Goal: Task Accomplishment & Management: Manage account settings

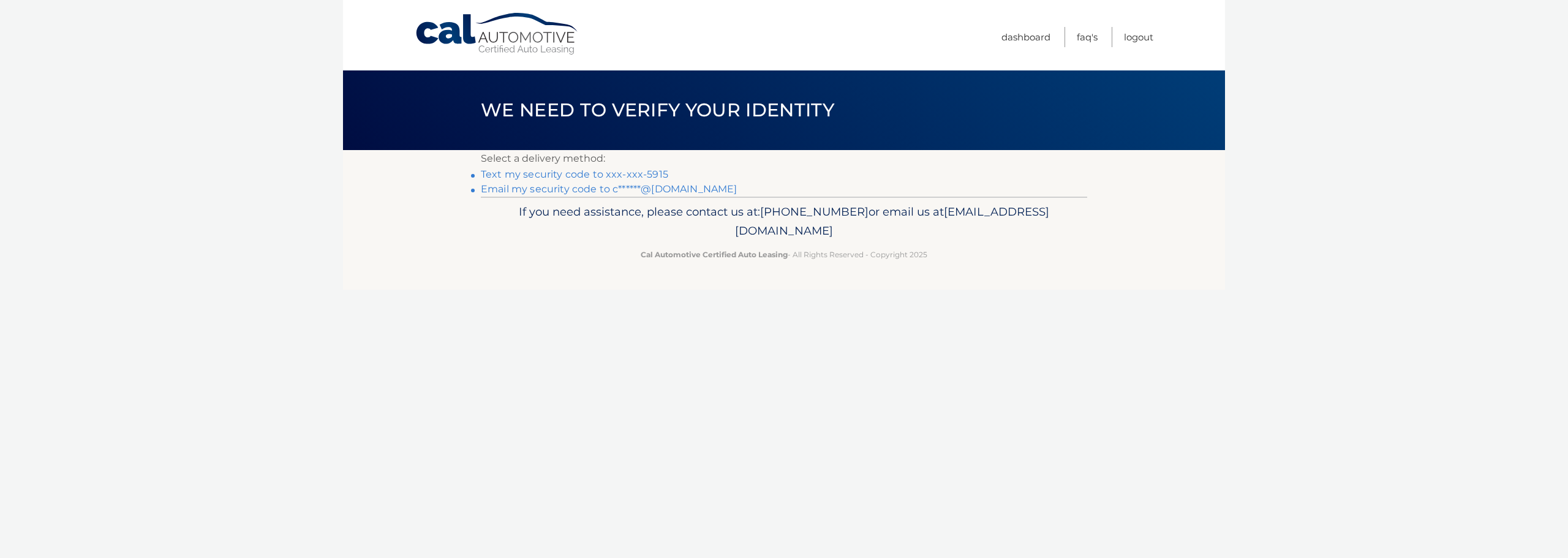
click at [601, 174] on link "Text my security code to xxx-xxx-5915" at bounding box center [575, 174] width 187 height 12
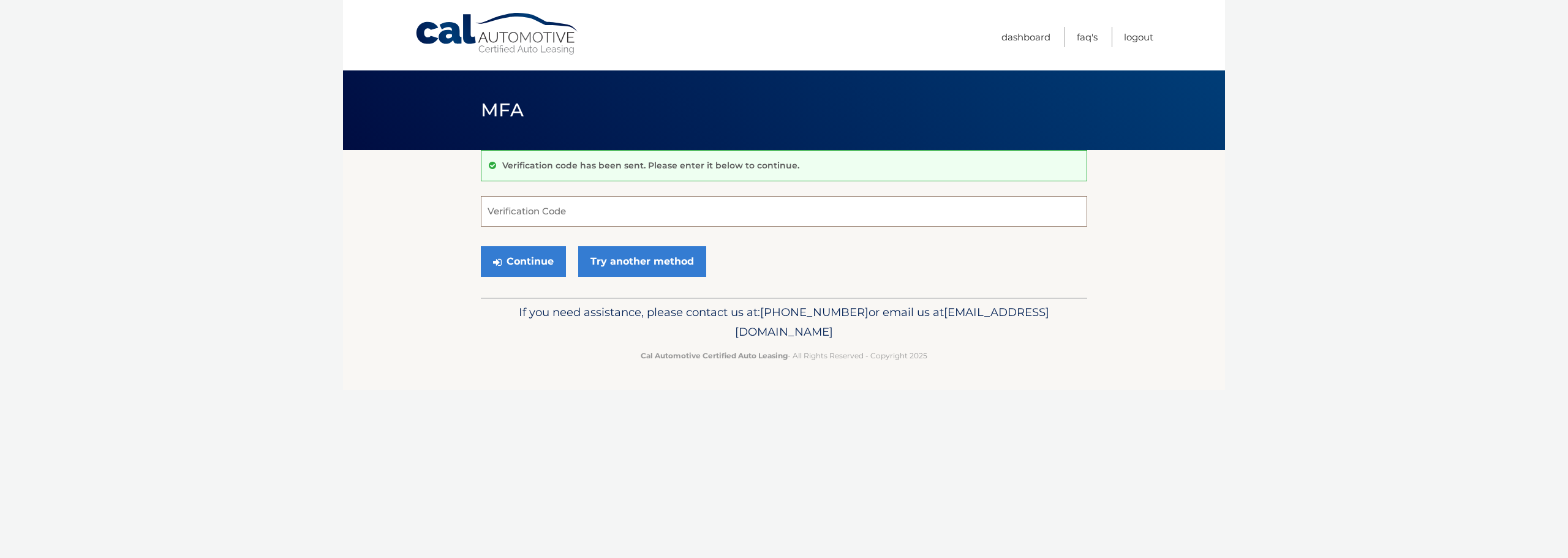
click at [585, 210] on input "Verification Code" at bounding box center [784, 211] width 606 height 31
type input "211946"
click at [481, 246] on button "Continue" at bounding box center [524, 261] width 86 height 31
click at [525, 261] on button "Continue" at bounding box center [524, 261] width 86 height 31
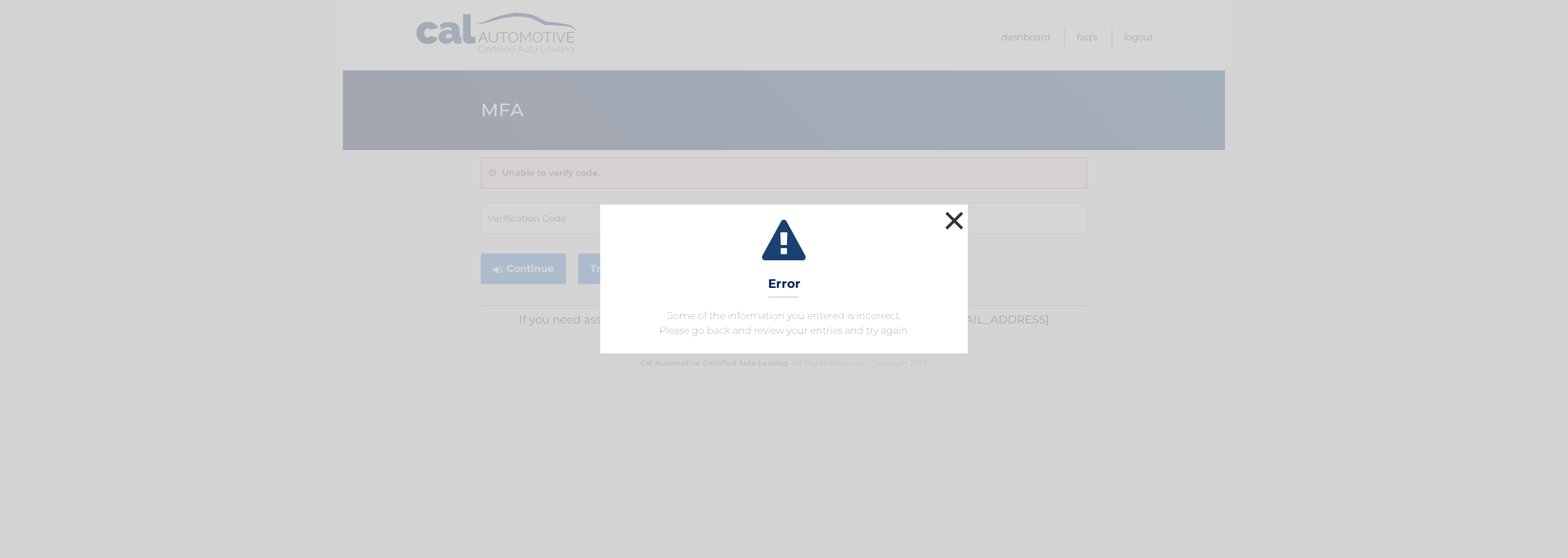
click at [947, 210] on button "×" at bounding box center [954, 220] width 25 height 25
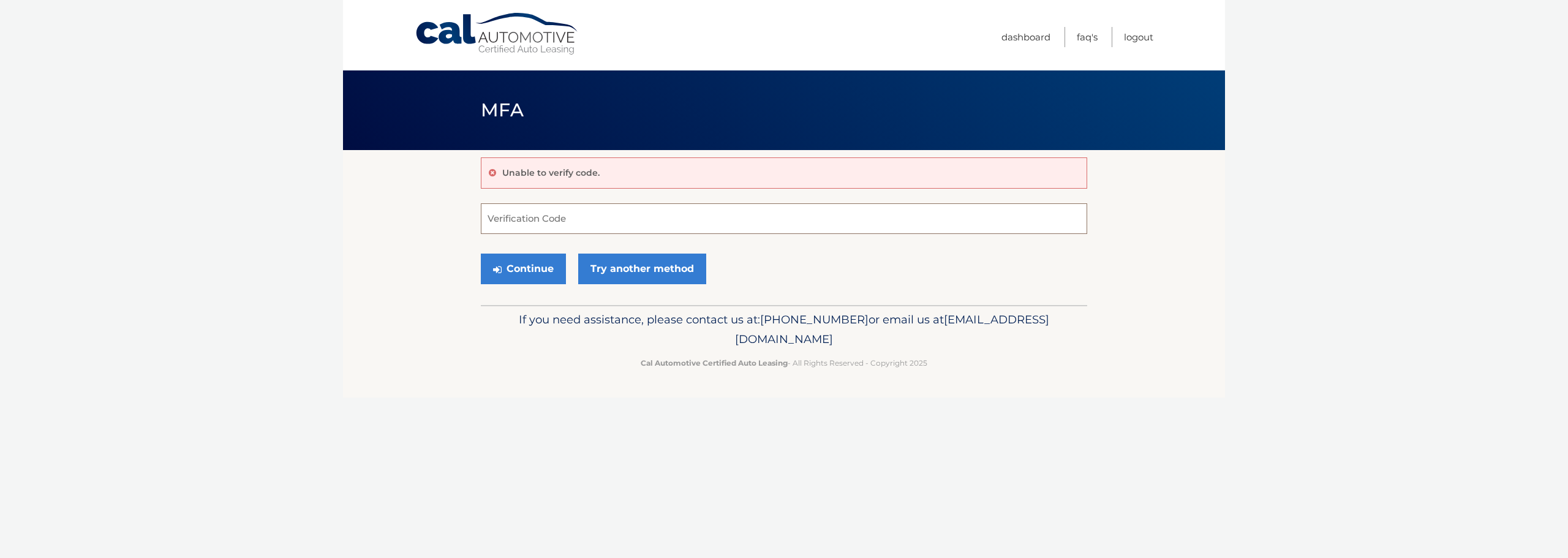
click at [646, 227] on input "Verification Code" at bounding box center [784, 218] width 606 height 31
type input "211946"
click at [511, 255] on button "Continue" at bounding box center [524, 269] width 86 height 31
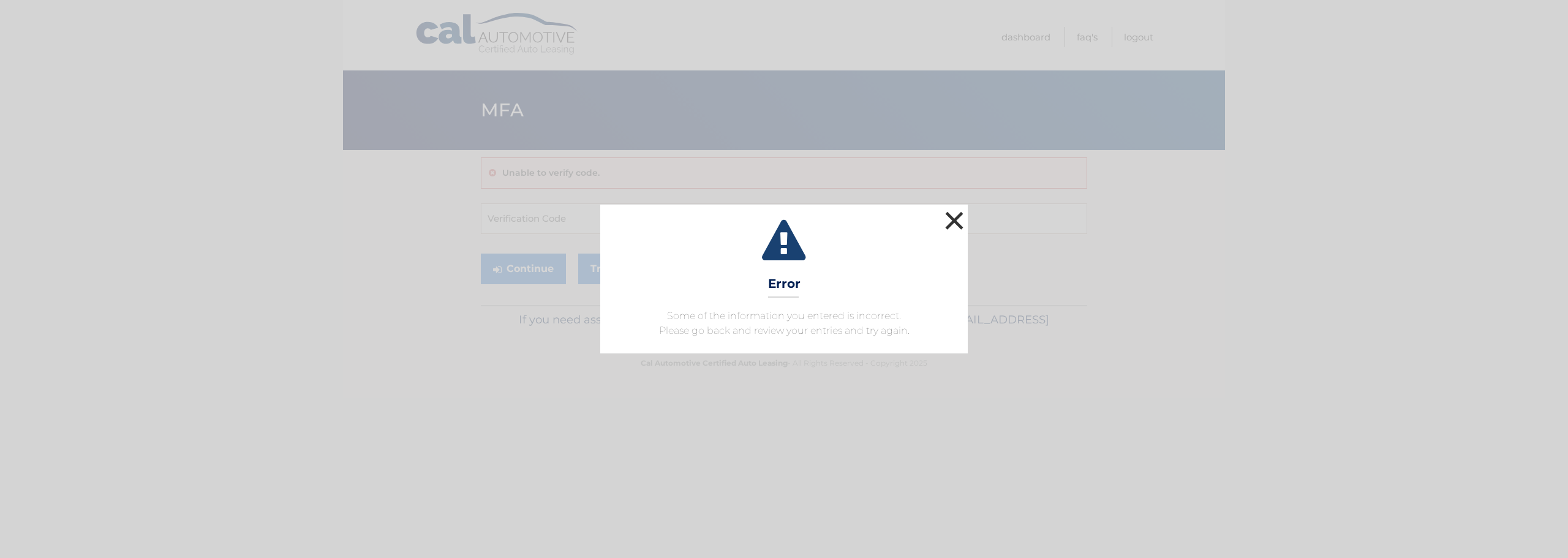
click at [947, 218] on button "×" at bounding box center [954, 220] width 25 height 25
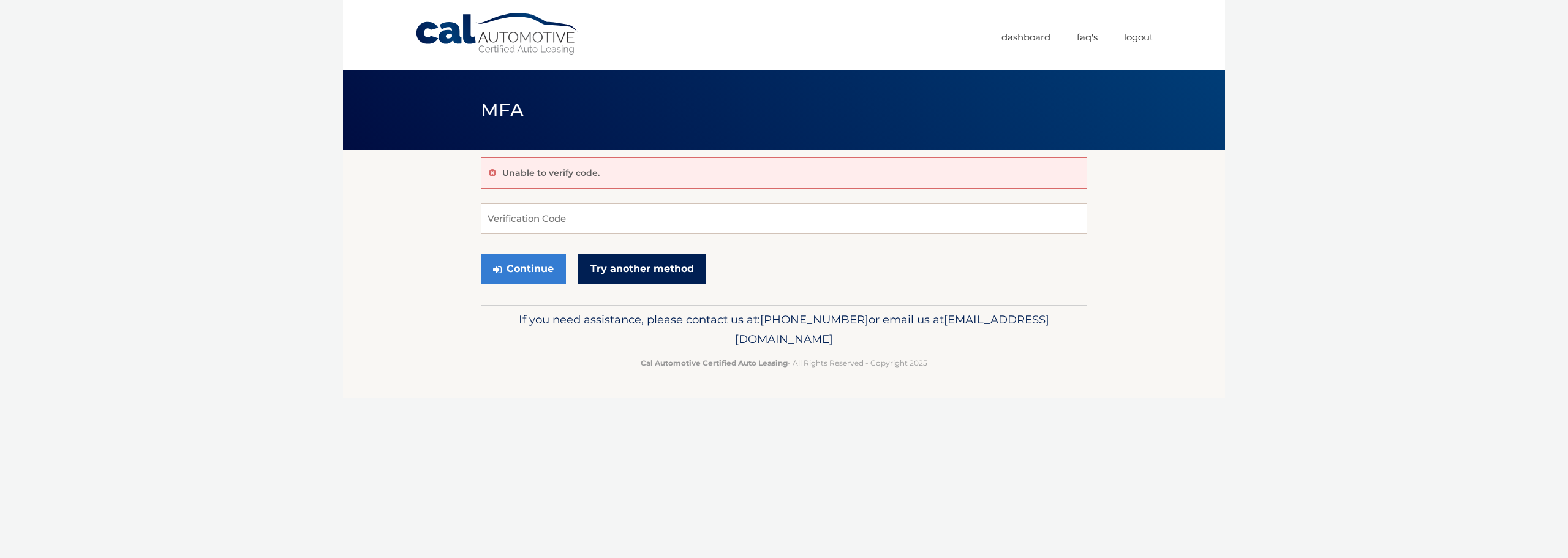
click at [641, 273] on link "Try another method" at bounding box center [643, 269] width 128 height 31
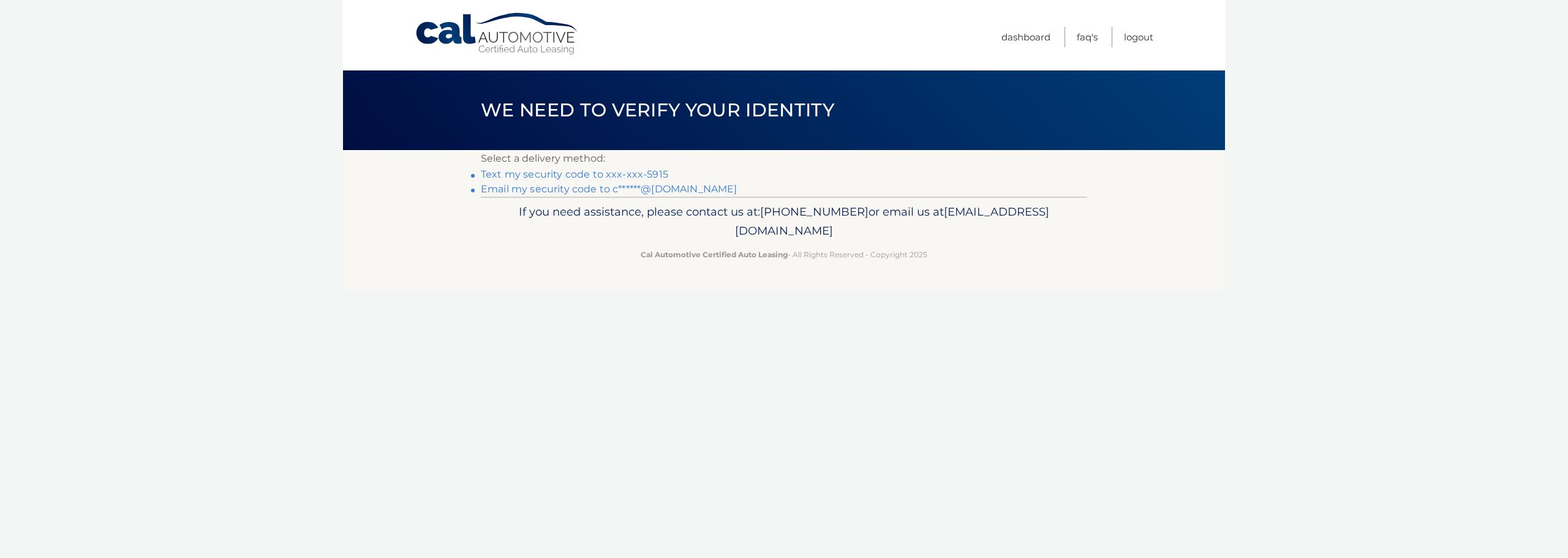
click at [619, 173] on link "Text my security code to xxx-xxx-5915" at bounding box center [575, 174] width 187 height 12
